Goal: Navigation & Orientation: Find specific page/section

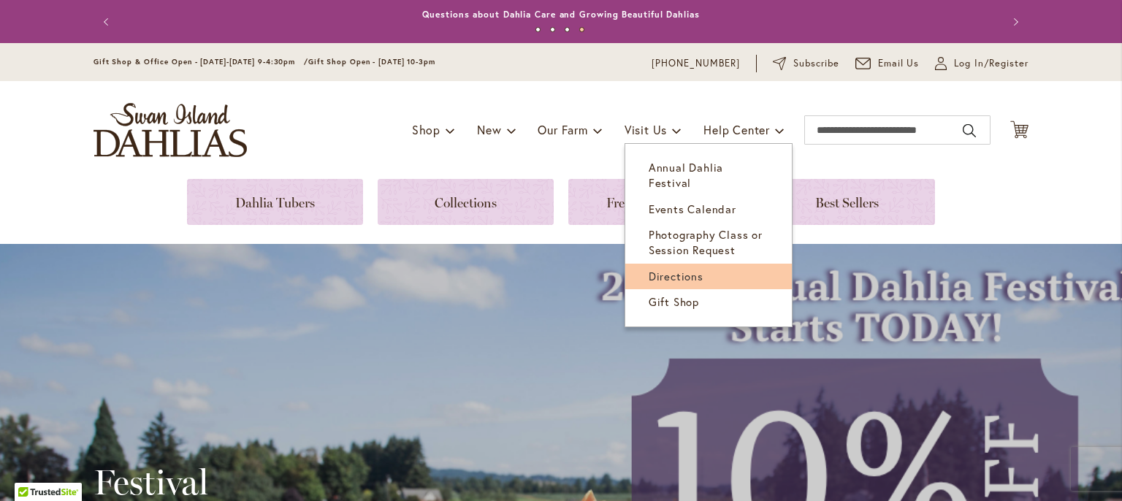
click at [659, 269] on span "Directions" at bounding box center [676, 276] width 55 height 15
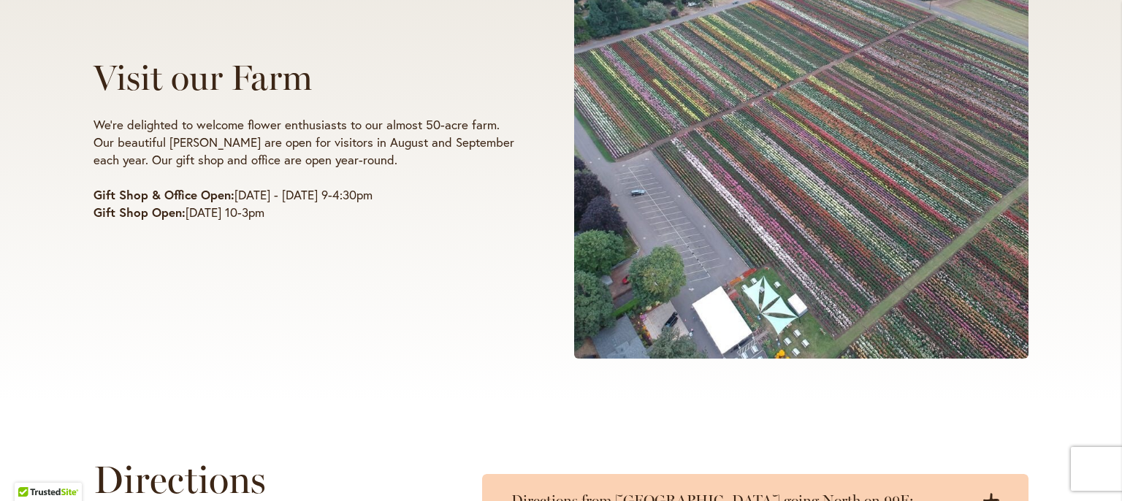
scroll to position [294, 0]
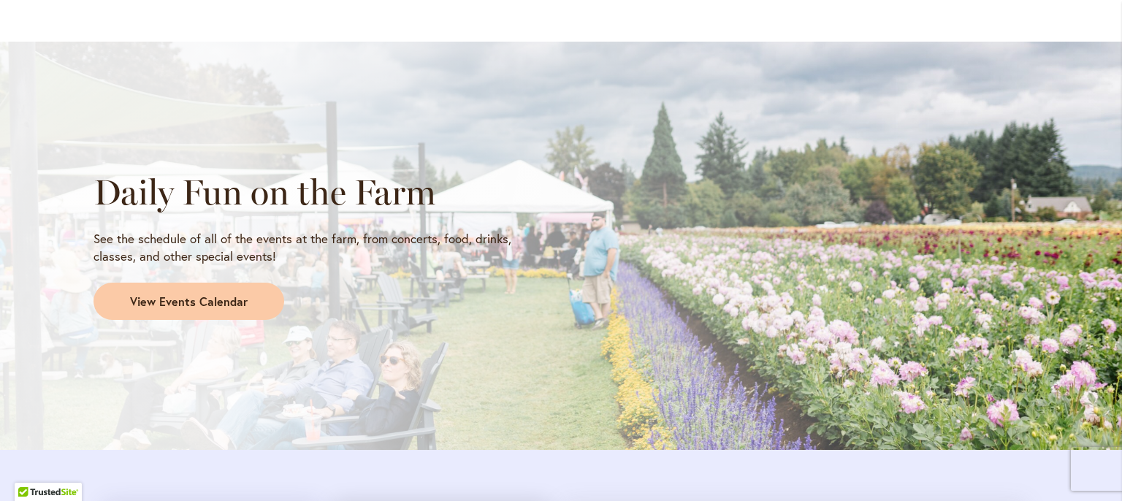
scroll to position [1178, 0]
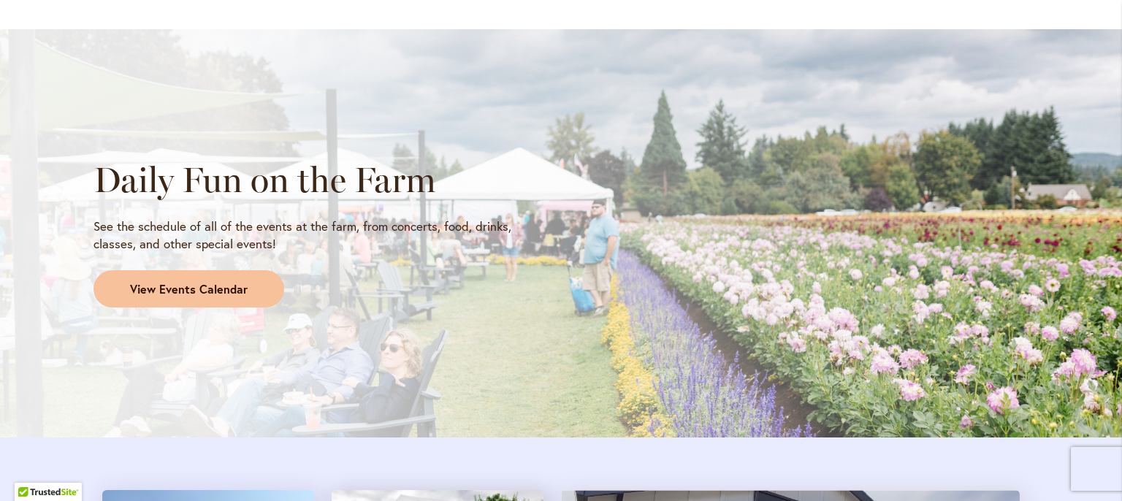
click at [193, 290] on span "View Events Calendar" at bounding box center [189, 289] width 118 height 17
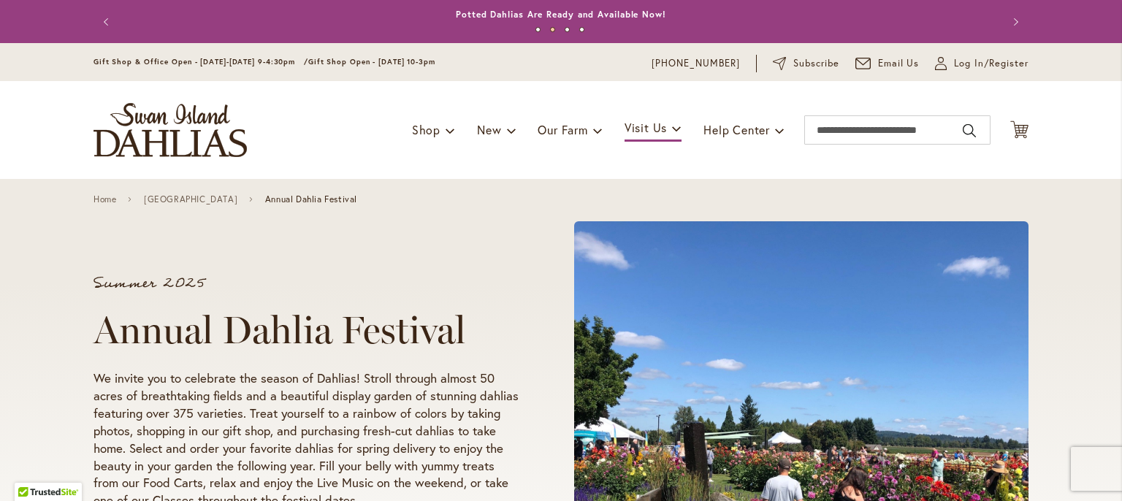
scroll to position [0, 0]
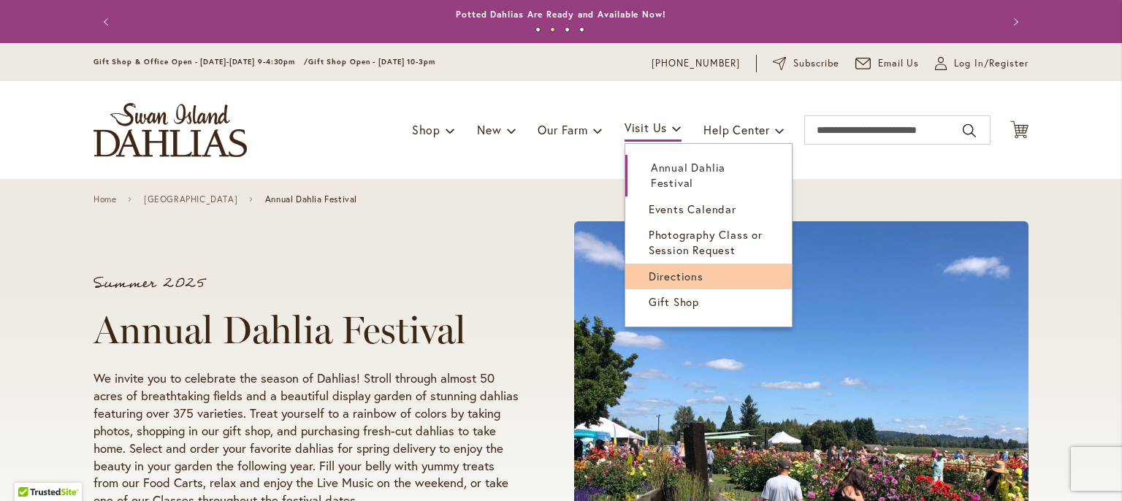
click at [655, 269] on span "Directions" at bounding box center [676, 276] width 55 height 15
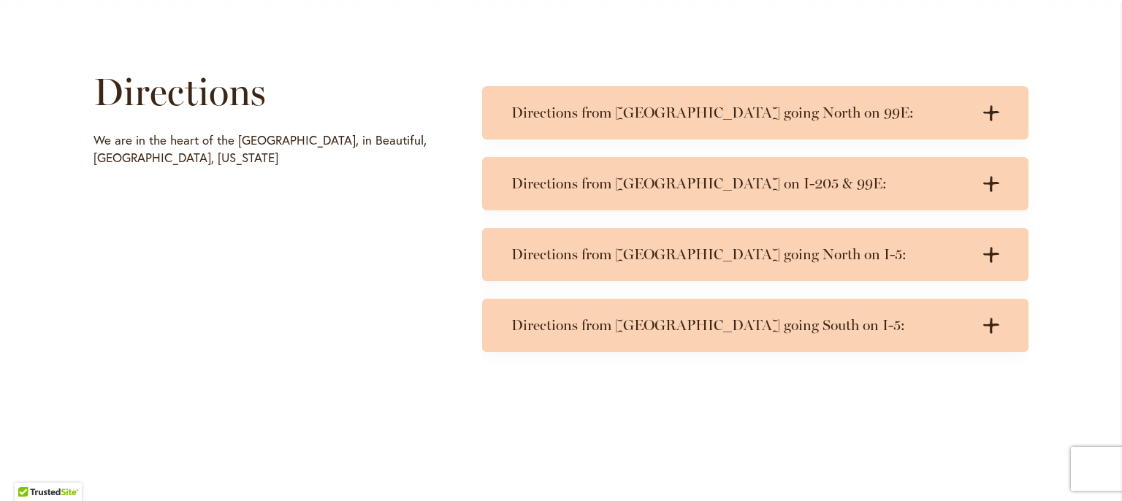
scroll to position [736, 0]
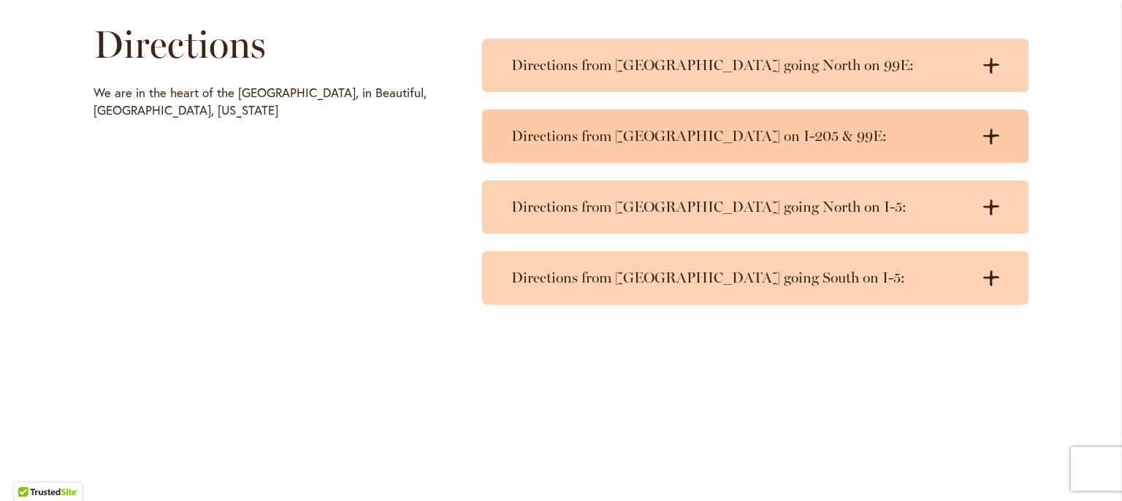
click at [987, 136] on icon at bounding box center [991, 136] width 16 height 15
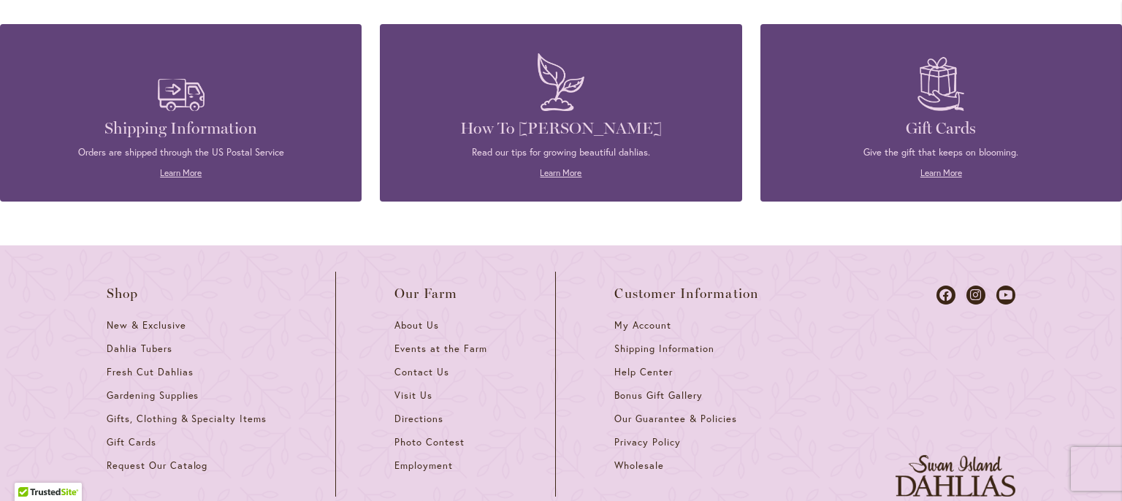
scroll to position [1399, 0]
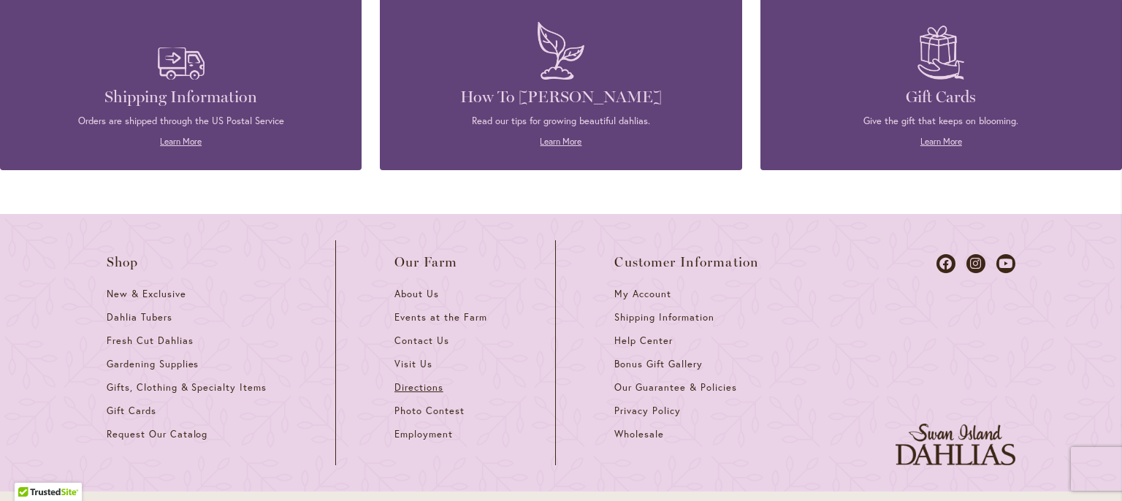
click at [403, 381] on span "Directions" at bounding box center [419, 387] width 49 height 12
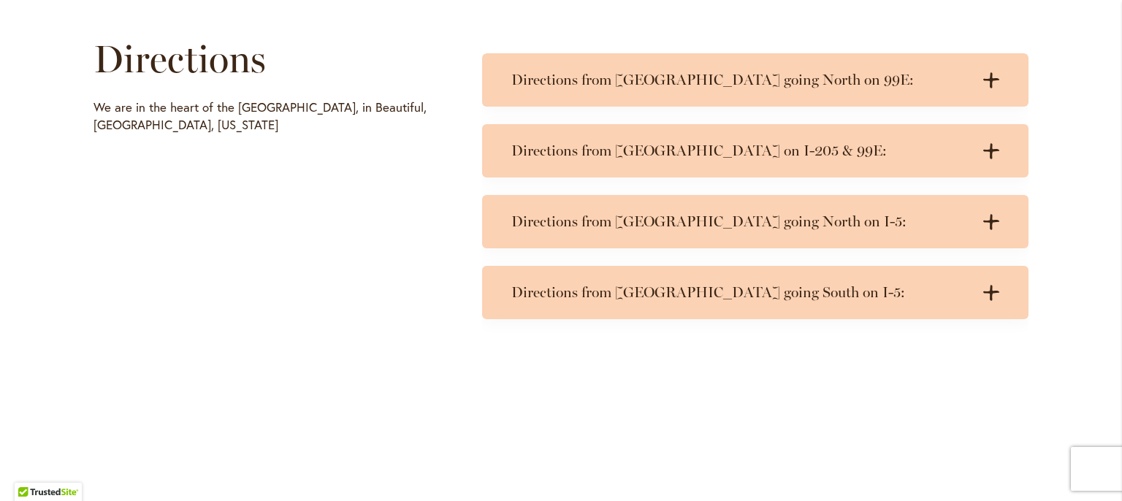
scroll to position [736, 0]
